Goal: Task Accomplishment & Management: Use online tool/utility

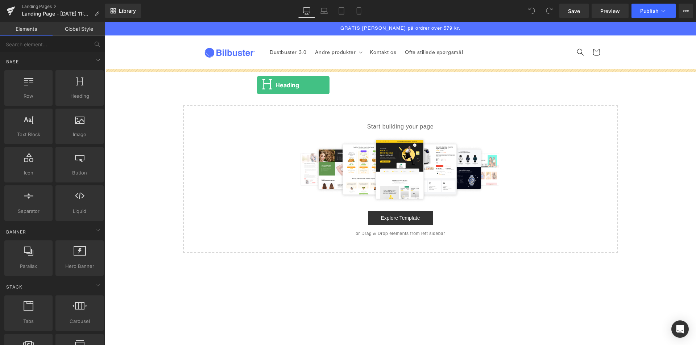
drag, startPoint x: 230, startPoint y: 85, endPoint x: 310, endPoint y: 86, distance: 79.4
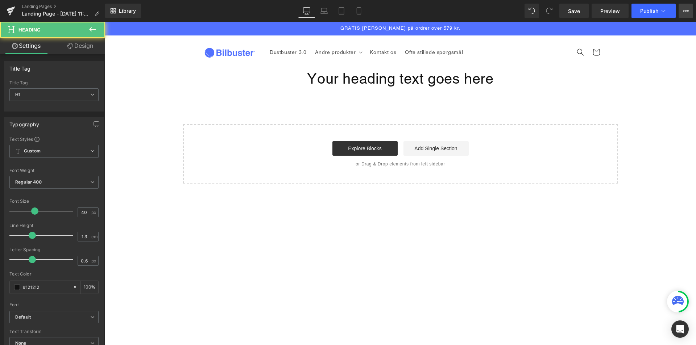
click at [687, 10] on icon at bounding box center [686, 11] width 6 height 6
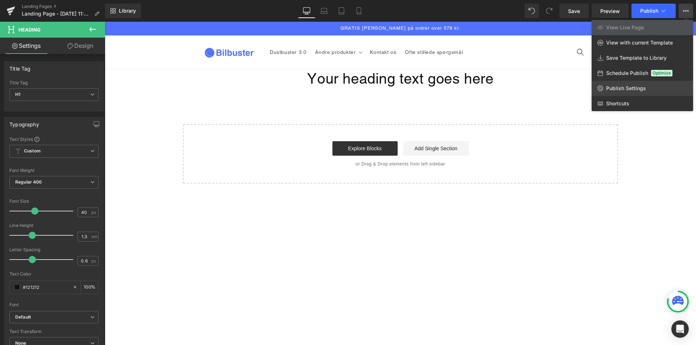
click at [622, 90] on span "Publish Settings" at bounding box center [626, 88] width 40 height 7
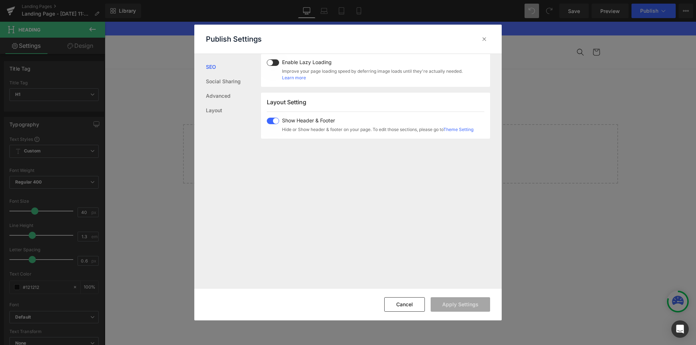
scroll to position [360, 0]
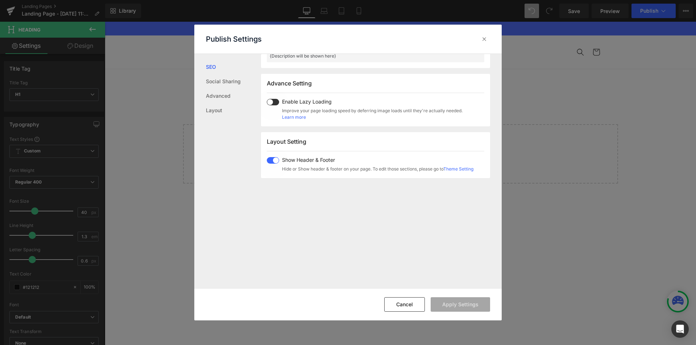
click at [269, 164] on div "Show Header & Footer Hide or Show header & footer on your page. To edit those s…" at bounding box center [370, 164] width 207 height 15
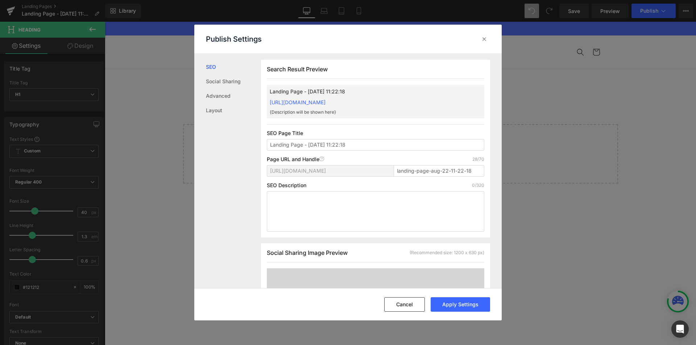
scroll to position [254, 0]
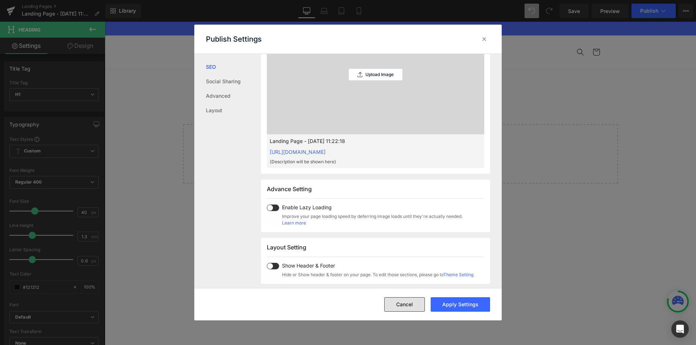
drag, startPoint x: 402, startPoint y: 303, endPoint x: 294, endPoint y: 275, distance: 111.7
click at [402, 303] on button "Cancel" at bounding box center [404, 305] width 41 height 14
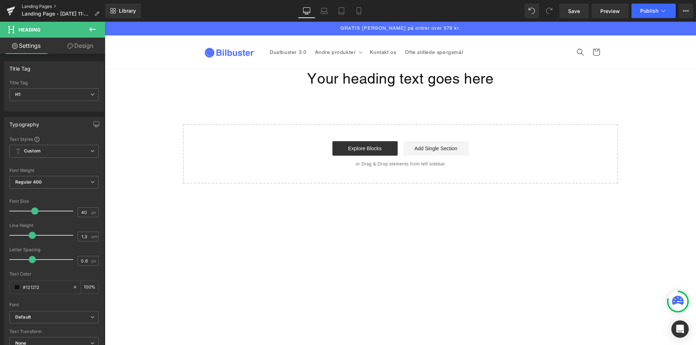
click at [26, 6] on link "Landing Pages" at bounding box center [63, 7] width 83 height 6
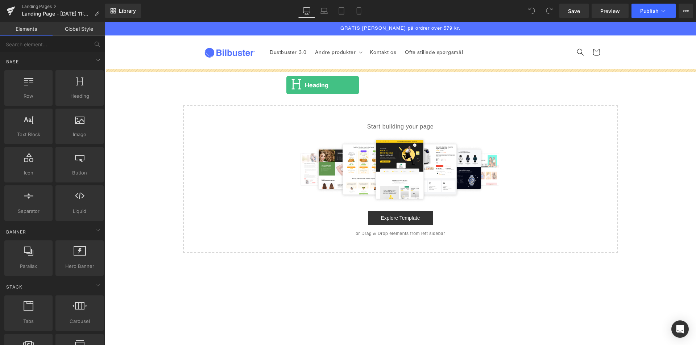
drag, startPoint x: 179, startPoint y: 104, endPoint x: 306, endPoint y: 85, distance: 128.3
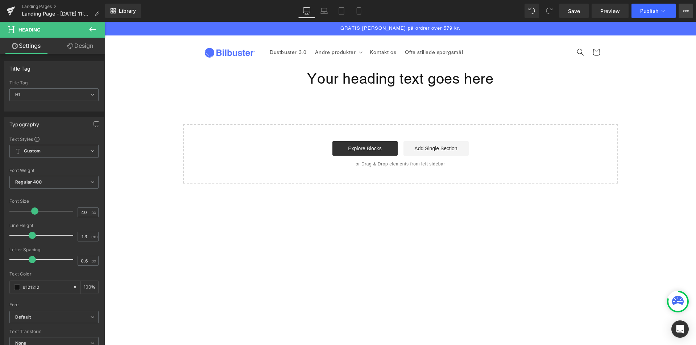
click at [684, 10] on icon at bounding box center [686, 11] width 6 height 6
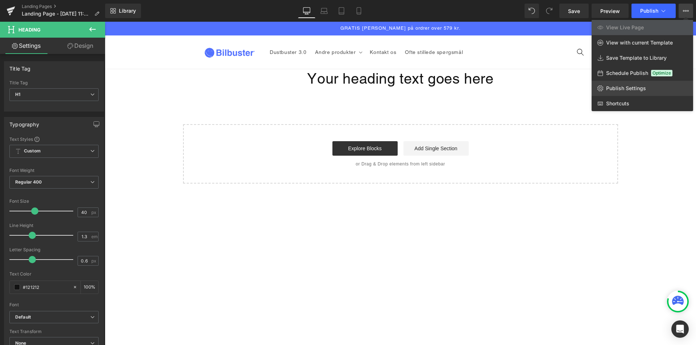
click at [617, 87] on span "Publish Settings" at bounding box center [626, 88] width 40 height 7
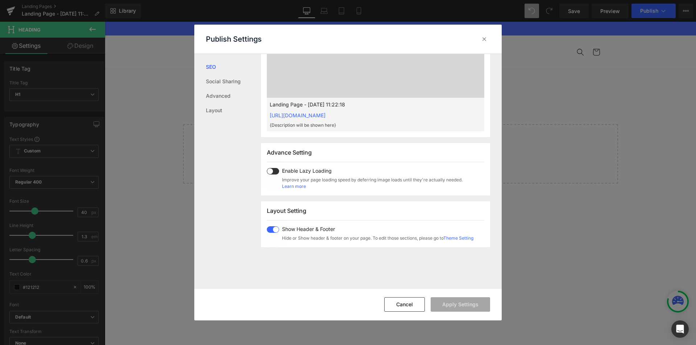
scroll to position [432, 0]
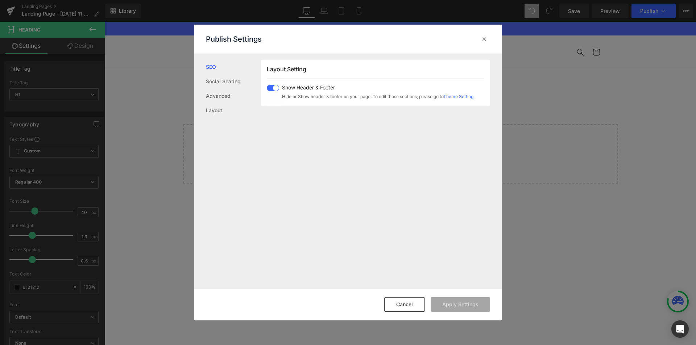
click at [268, 87] on span at bounding box center [273, 88] width 12 height 7
click at [456, 306] on button "Apply Settings" at bounding box center [460, 305] width 59 height 14
click at [481, 40] on icon at bounding box center [484, 39] width 7 height 7
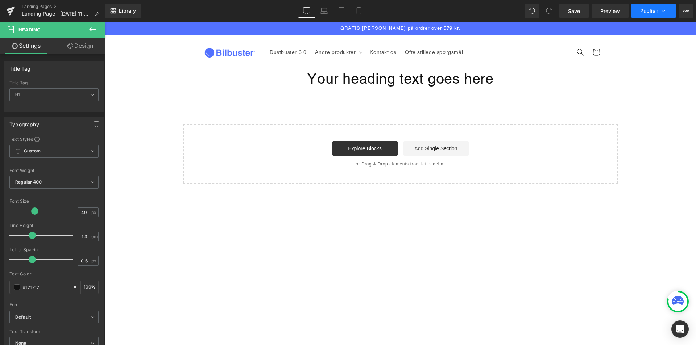
click at [653, 6] on button "Publish" at bounding box center [653, 11] width 44 height 14
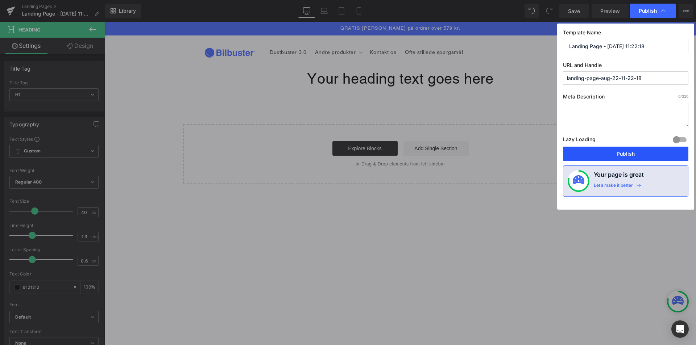
click at [620, 150] on button "Publish" at bounding box center [625, 154] width 125 height 14
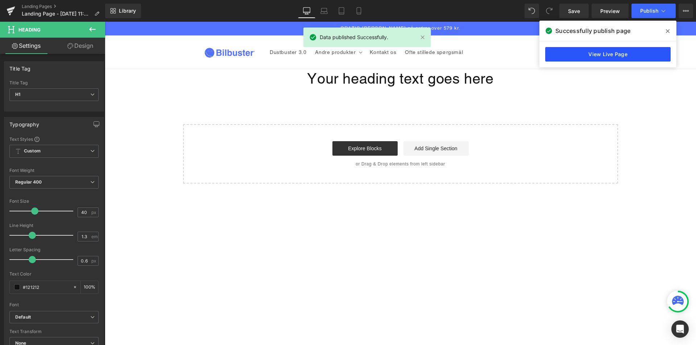
click at [604, 57] on link "View Live Page" at bounding box center [607, 54] width 125 height 14
